Goal: Find contact information: Find contact information

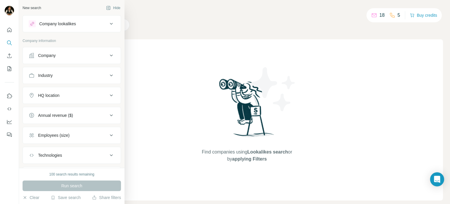
click at [55, 54] on div "Company" at bounding box center [47, 55] width 18 height 6
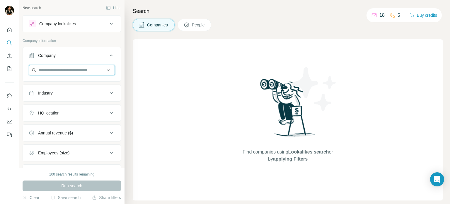
click at [55, 73] on input "text" at bounding box center [72, 70] width 86 height 11
type input "*"
paste input "**********"
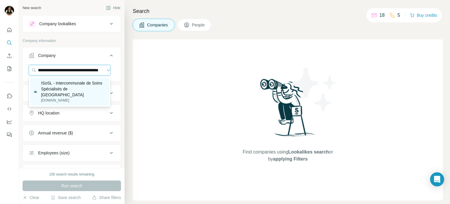
type input "**********"
click at [72, 91] on p "ISoSL - Intercommunale de Soins Spécialisés de [GEOGRAPHIC_DATA]" at bounding box center [73, 89] width 65 height 18
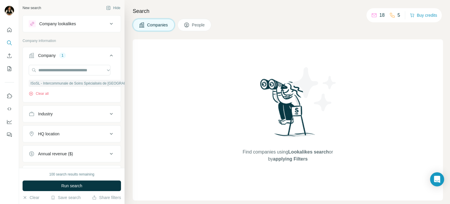
click at [108, 18] on button "Company lookalikes" at bounding box center [72, 24] width 98 height 14
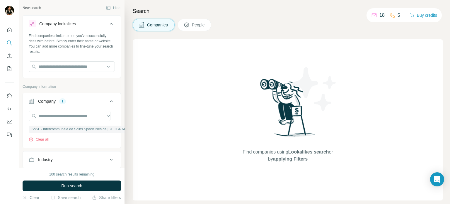
click at [108, 18] on button "Company lookalikes" at bounding box center [72, 25] width 98 height 16
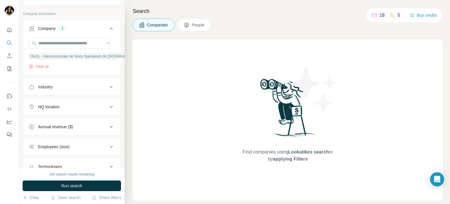
scroll to position [29, 0]
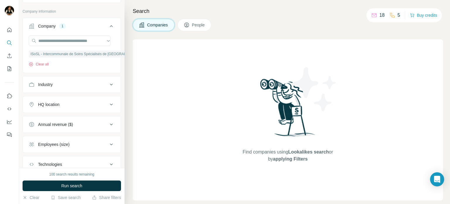
click at [89, 86] on div "Industry" at bounding box center [68, 85] width 79 height 6
click at [85, 96] on input at bounding box center [69, 99] width 72 height 6
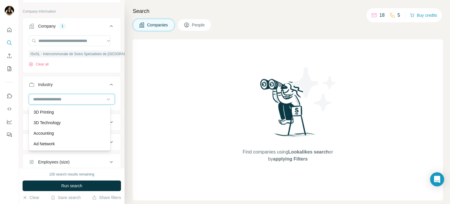
click at [85, 96] on input at bounding box center [69, 99] width 72 height 6
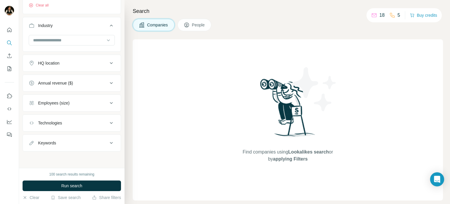
scroll to position [0, 0]
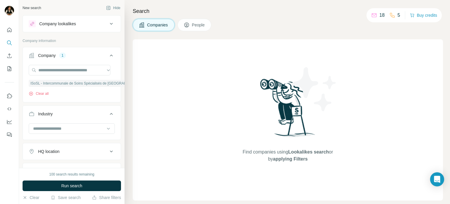
click at [206, 24] on span "People" at bounding box center [198, 25] width 13 height 6
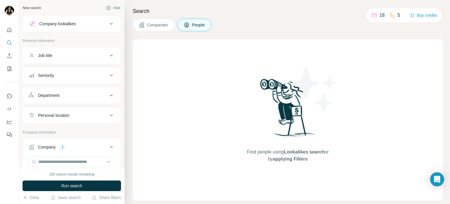
click at [78, 94] on div "Department" at bounding box center [68, 95] width 79 height 6
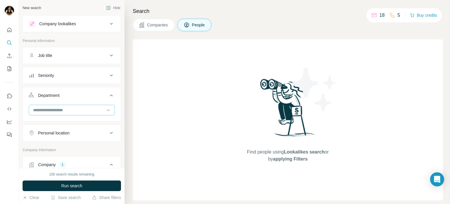
click at [77, 109] on input at bounding box center [69, 110] width 72 height 6
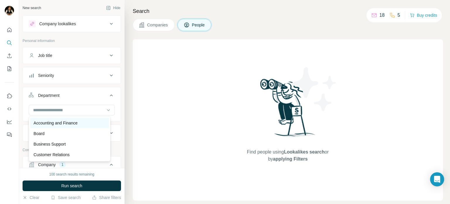
click at [78, 122] on p "Accounting and Finance" at bounding box center [56, 123] width 44 height 6
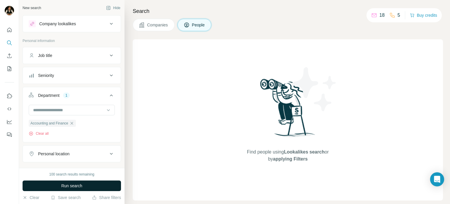
click at [88, 184] on button "Run search" at bounding box center [72, 185] width 99 height 11
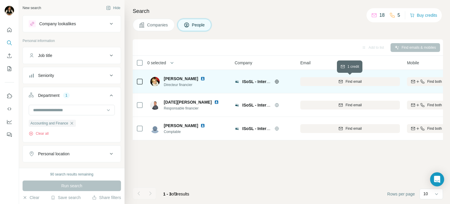
click at [335, 83] on div "Find email" at bounding box center [351, 81] width 100 height 5
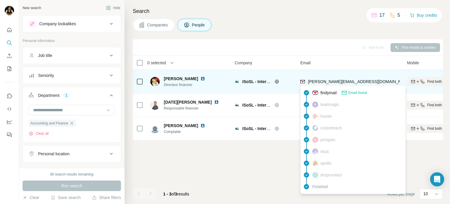
drag, startPoint x: 335, startPoint y: 83, endPoint x: 269, endPoint y: 169, distance: 108.5
click at [269, 169] on div "Add to list Find emails & mobiles 0 selected People Company Email Mobile Lists …" at bounding box center [288, 121] width 311 height 165
drag, startPoint x: 348, startPoint y: 81, endPoint x: 308, endPoint y: 81, distance: 39.9
click at [308, 81] on div "[PERSON_NAME][EMAIL_ADDRESS][DOMAIN_NAME]" at bounding box center [351, 81] width 100 height 16
copy span "[PERSON_NAME][EMAIL_ADDRESS][DOMAIN_NAME]"
